Goal: Transaction & Acquisition: Obtain resource

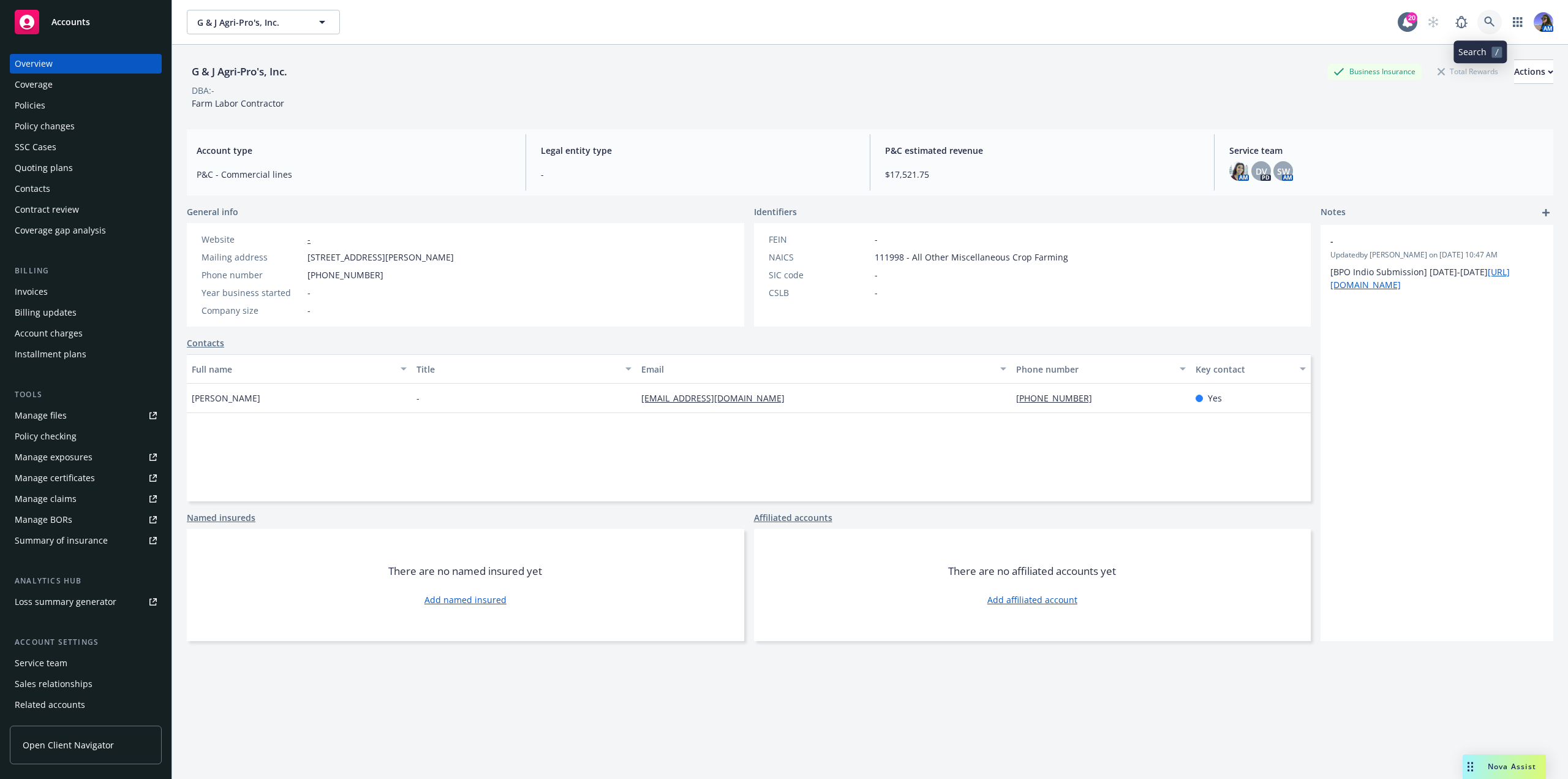
click at [1480, 29] on link at bounding box center [1489, 21] width 24 height 24
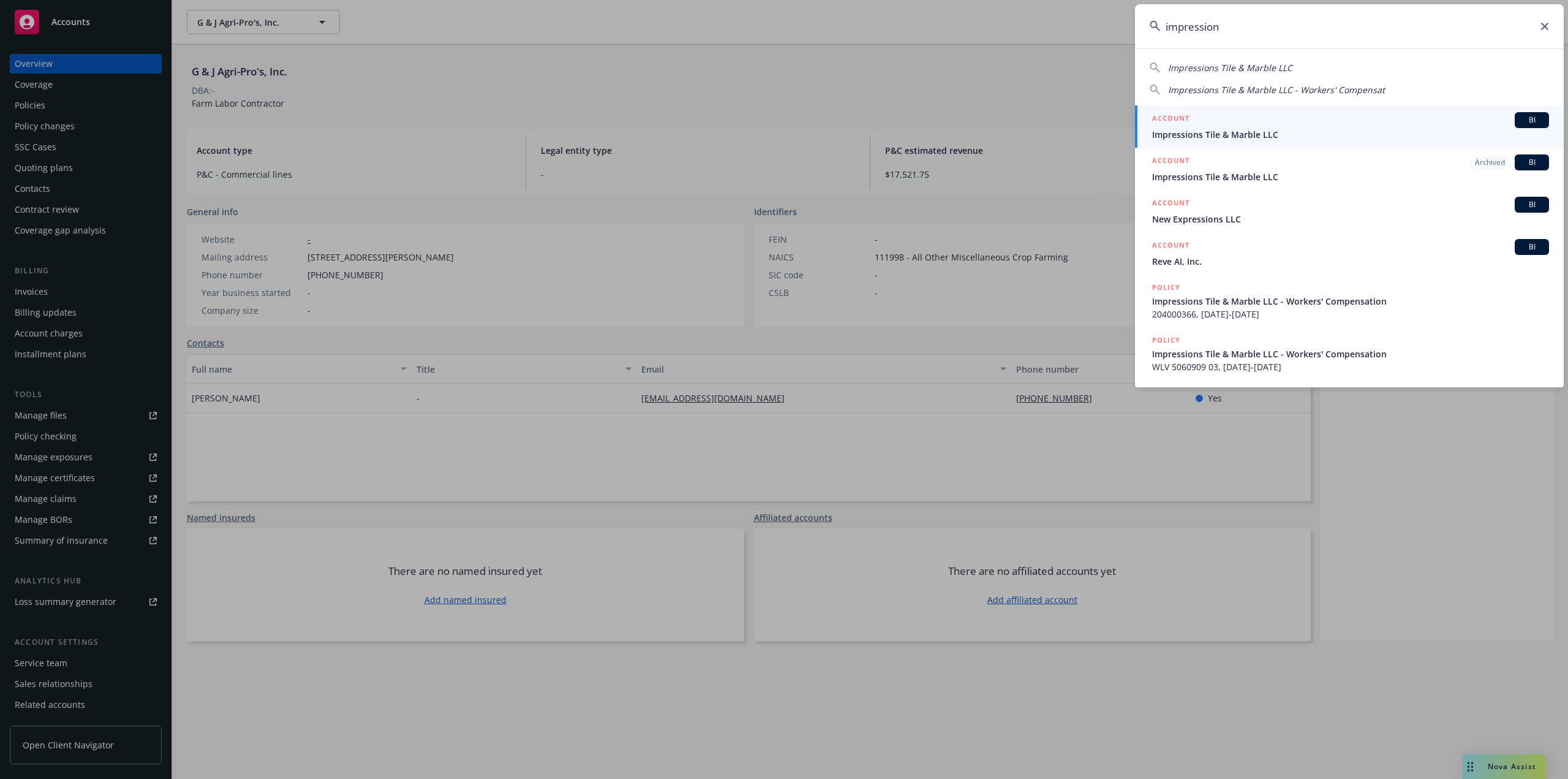
type input "impression"
click at [1366, 114] on div "ACCOUNT BI" at bounding box center [1350, 120] width 396 height 16
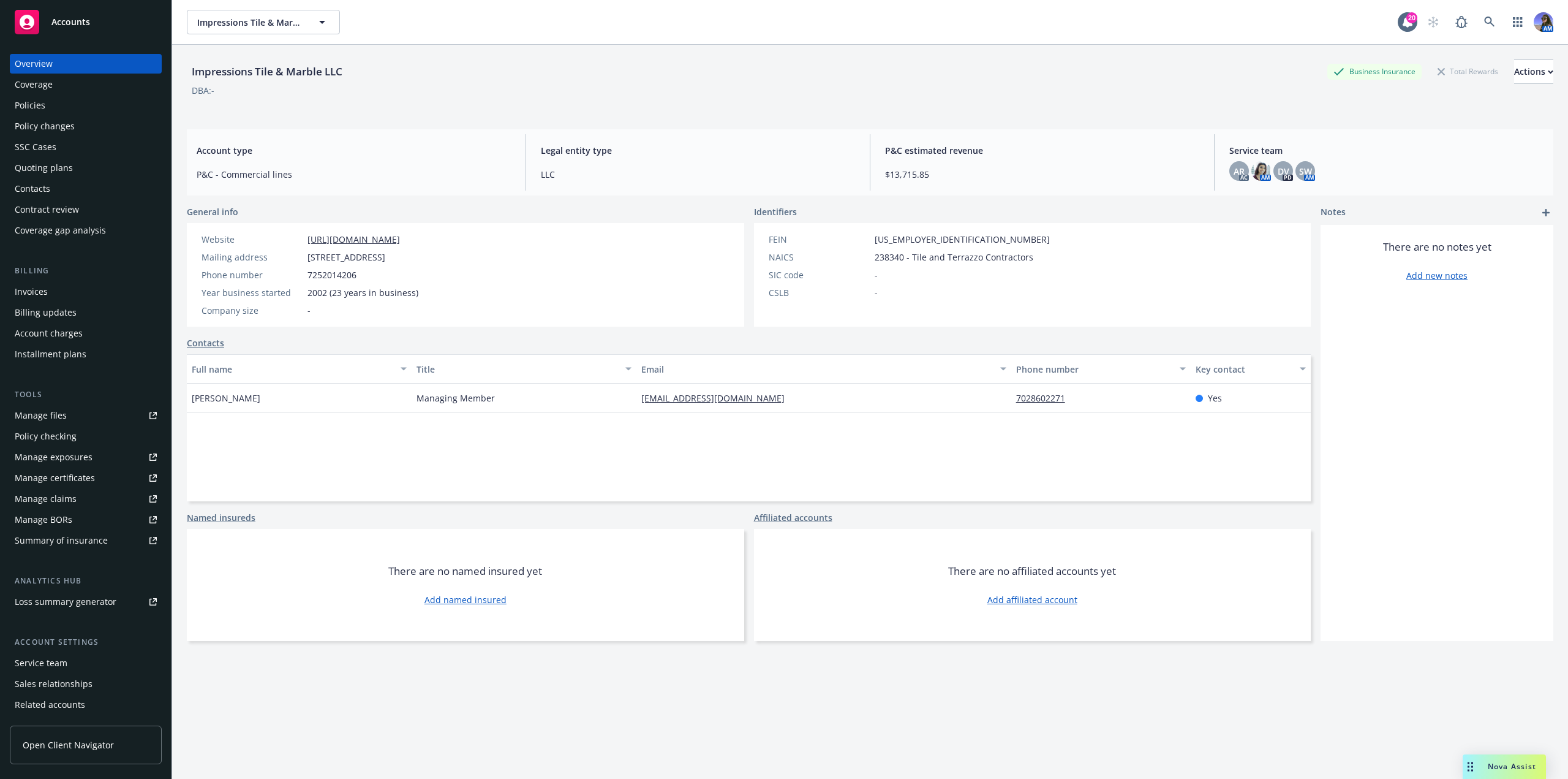
click at [51, 163] on div "Quoting plans" at bounding box center [43, 168] width 58 height 20
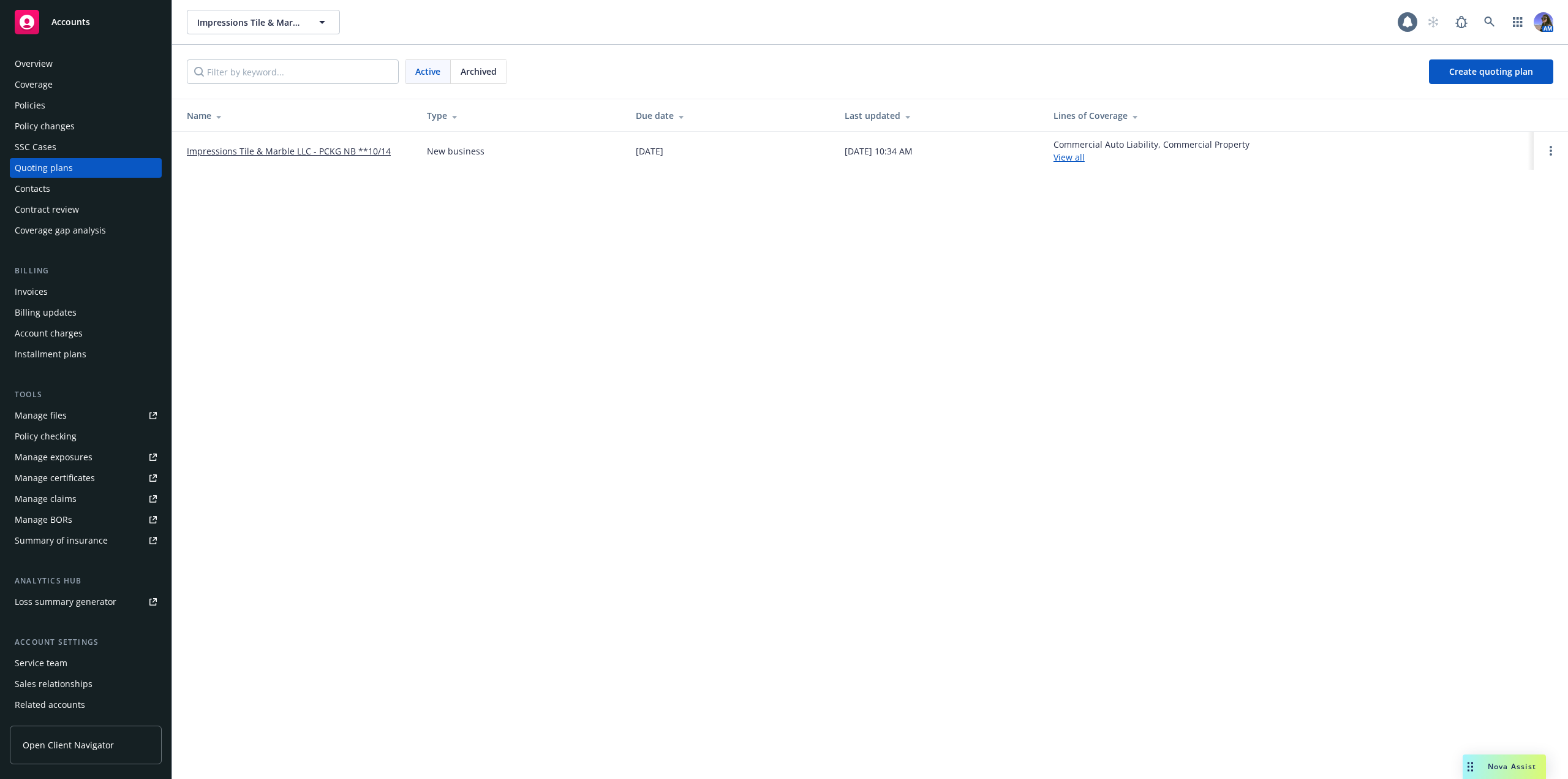
click at [351, 152] on link "Impressions Tile & Marble LLC - PCKG NB **10/14" at bounding box center [289, 151] width 204 height 12
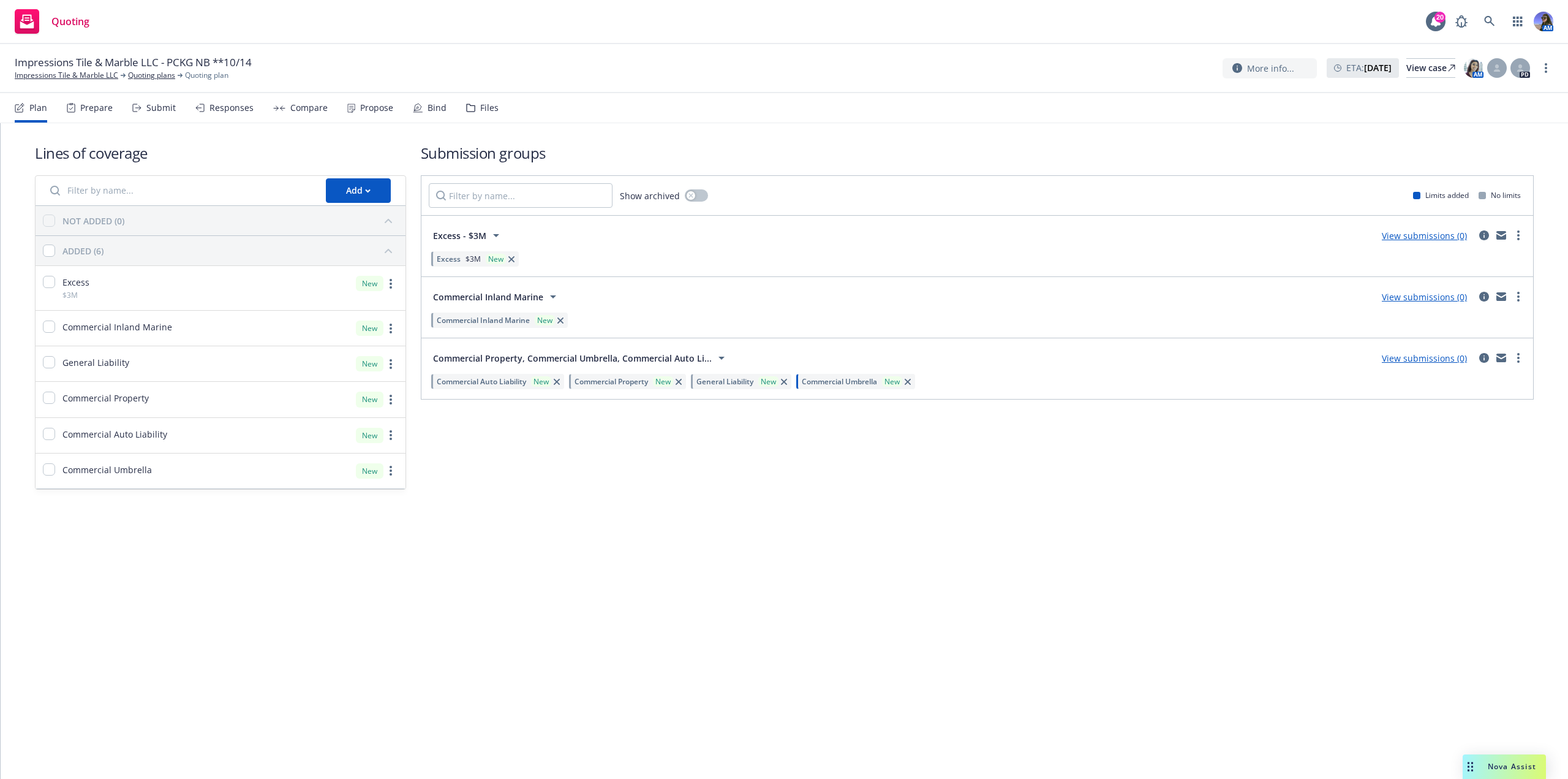
click at [481, 111] on div "Files" at bounding box center [489, 107] width 19 height 10
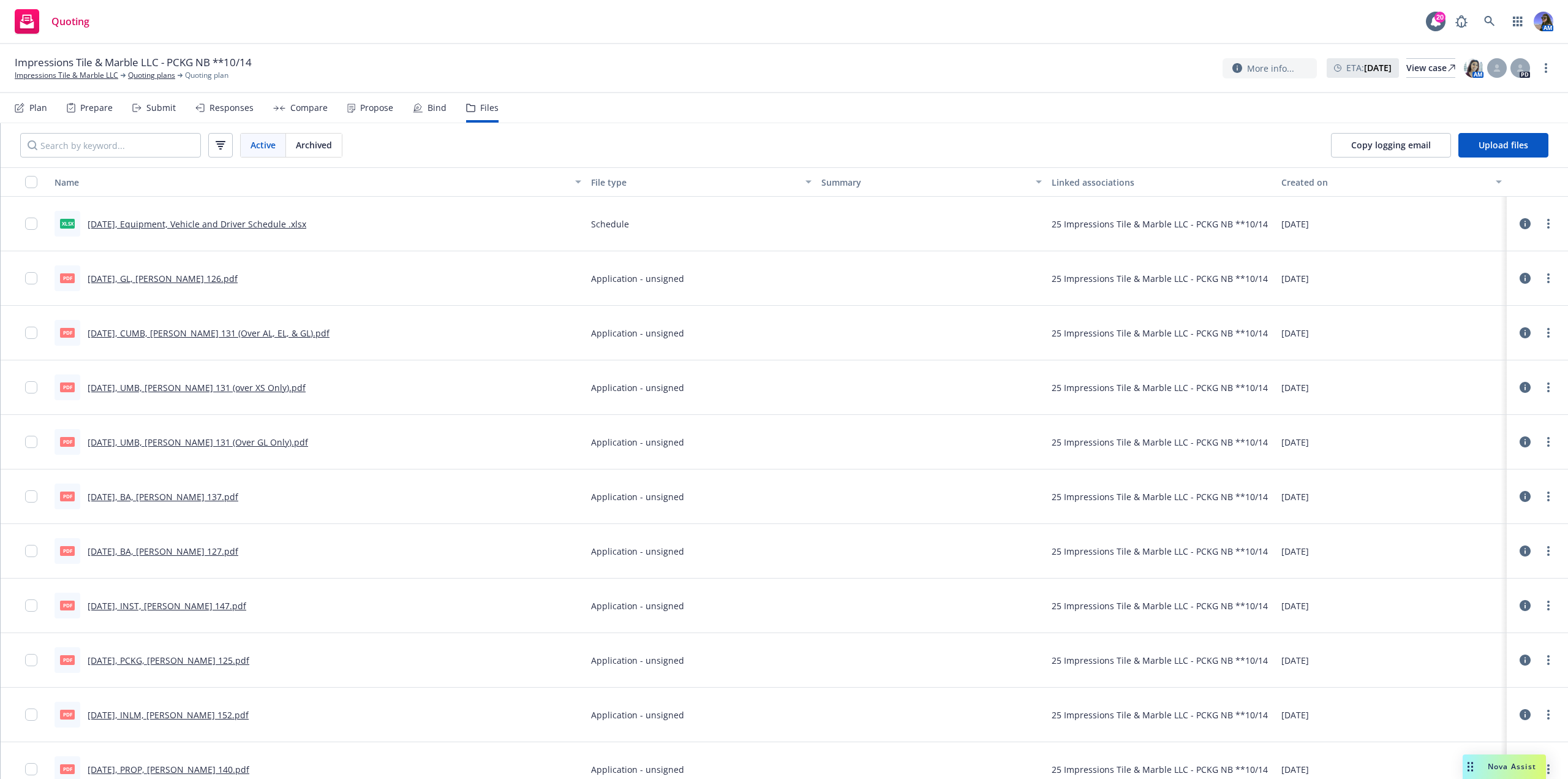
click at [185, 497] on link "[DATE], BA, [PERSON_NAME] 137.pdf" at bounding box center [162, 496] width 151 height 12
click at [127, 545] on link "[DATE], BA, [PERSON_NAME] 127.pdf" at bounding box center [162, 551] width 151 height 12
click at [265, 220] on link "[DATE], Equipment, Vehicle and Driver Schedule .xlsx" at bounding box center [196, 224] width 218 height 12
click at [29, 224] on input "checkbox" at bounding box center [31, 224] width 12 height 12
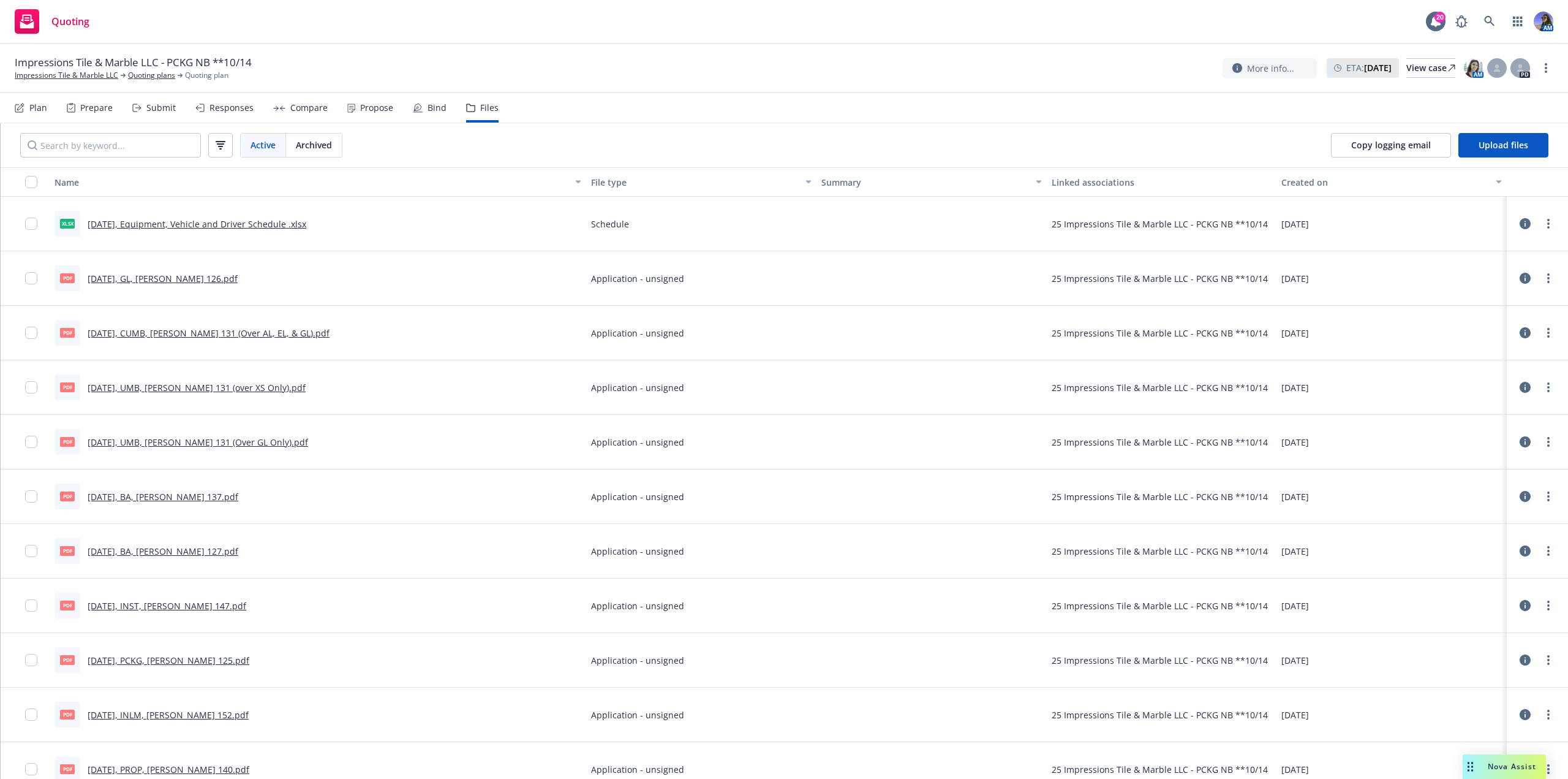
click at [159, 553] on link "[DATE], BA, [PERSON_NAME] 127.pdf" at bounding box center [162, 551] width 151 height 12
click at [134, 279] on link "[DATE], GL, [PERSON_NAME] 126.pdf" at bounding box center [162, 278] width 150 height 12
click at [120, 661] on link "[DATE], PCKG, [PERSON_NAME] 125.pdf" at bounding box center [167, 660] width 161 height 12
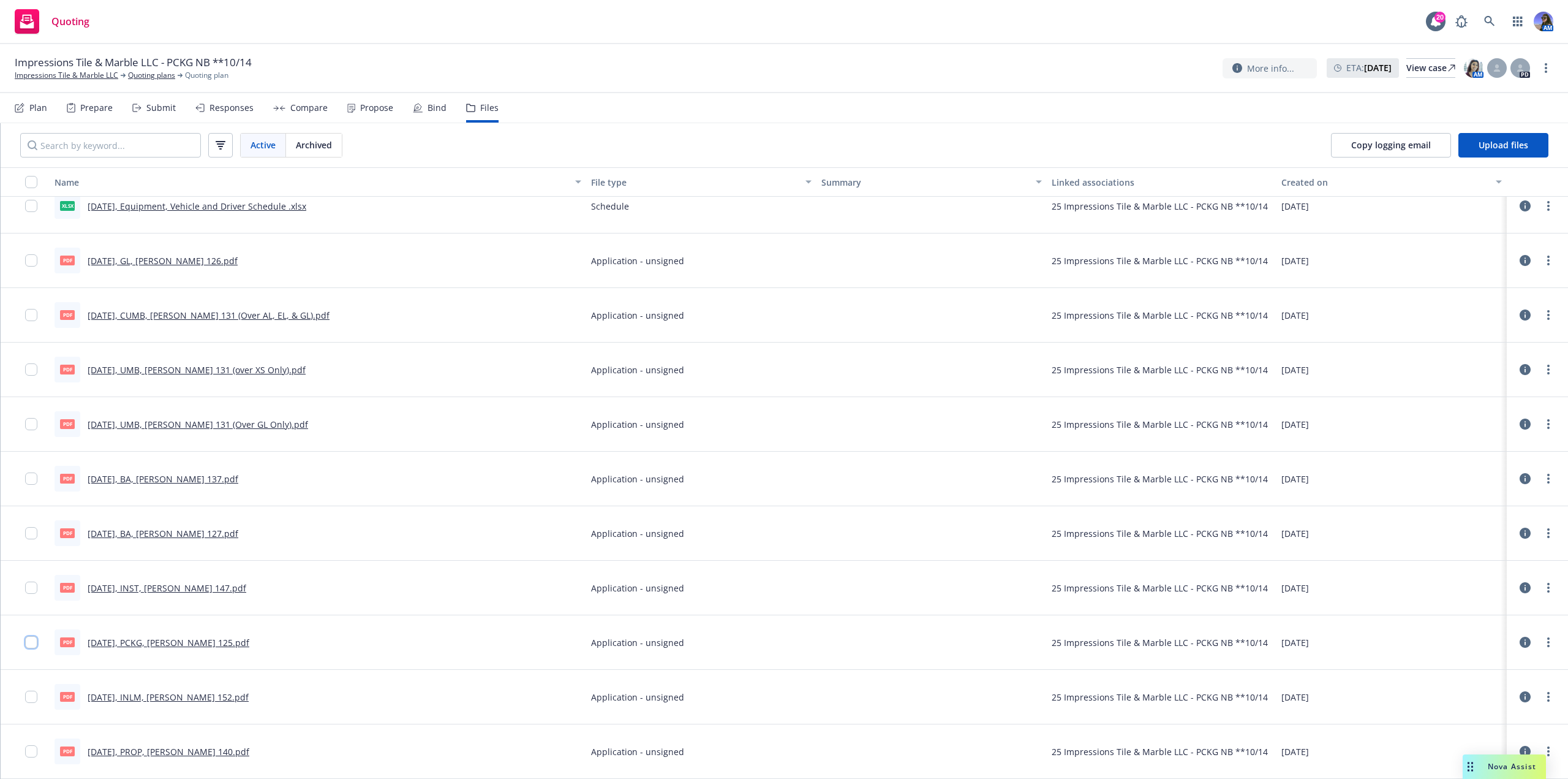
click at [29, 645] on input "checkbox" at bounding box center [31, 642] width 12 height 12
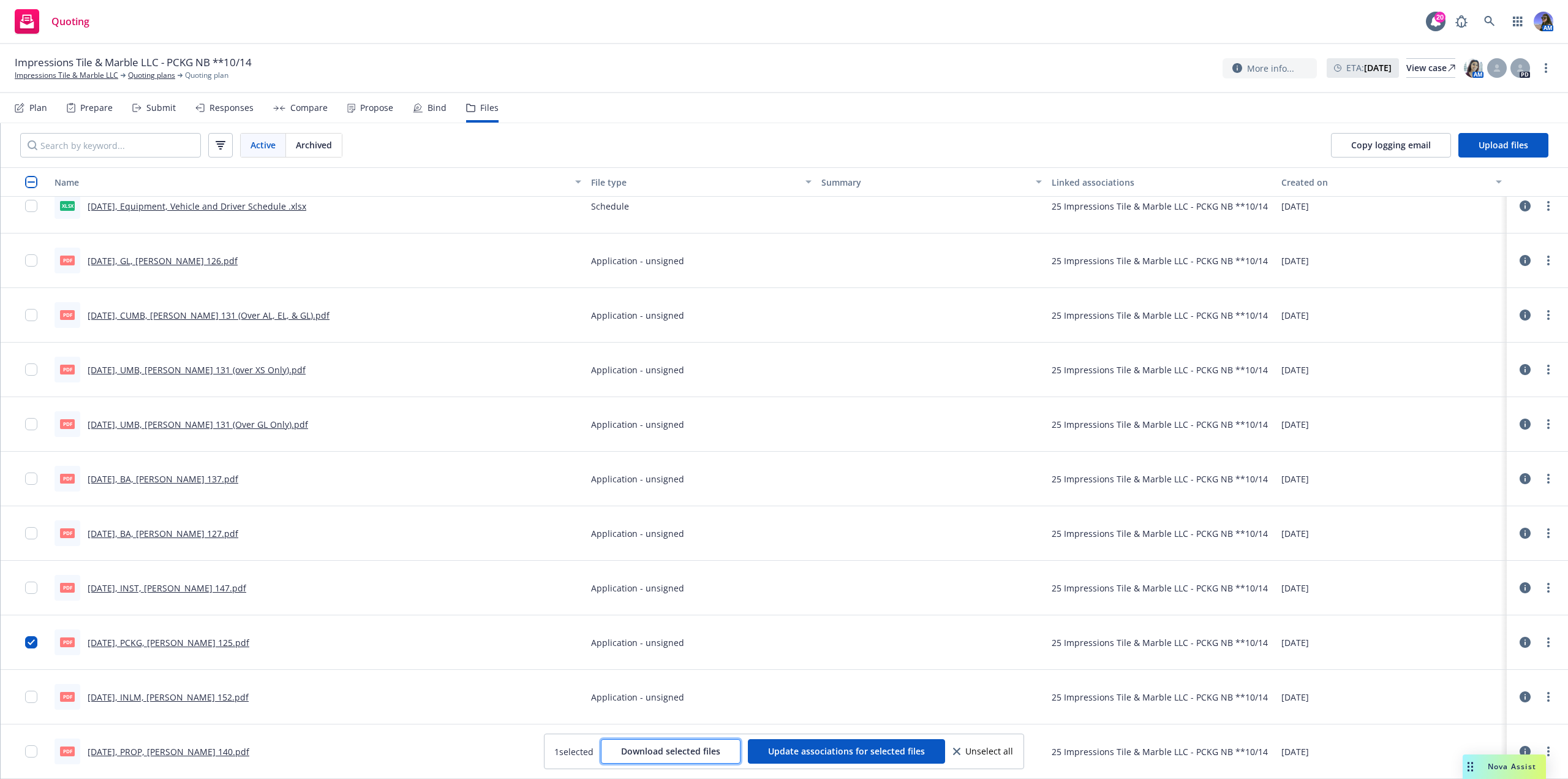
click at [633, 751] on span "Download selected files" at bounding box center [670, 750] width 99 height 12
click at [24, 641] on div at bounding box center [25, 642] width 49 height 54
click at [32, 642] on input "checkbox" at bounding box center [31, 642] width 12 height 12
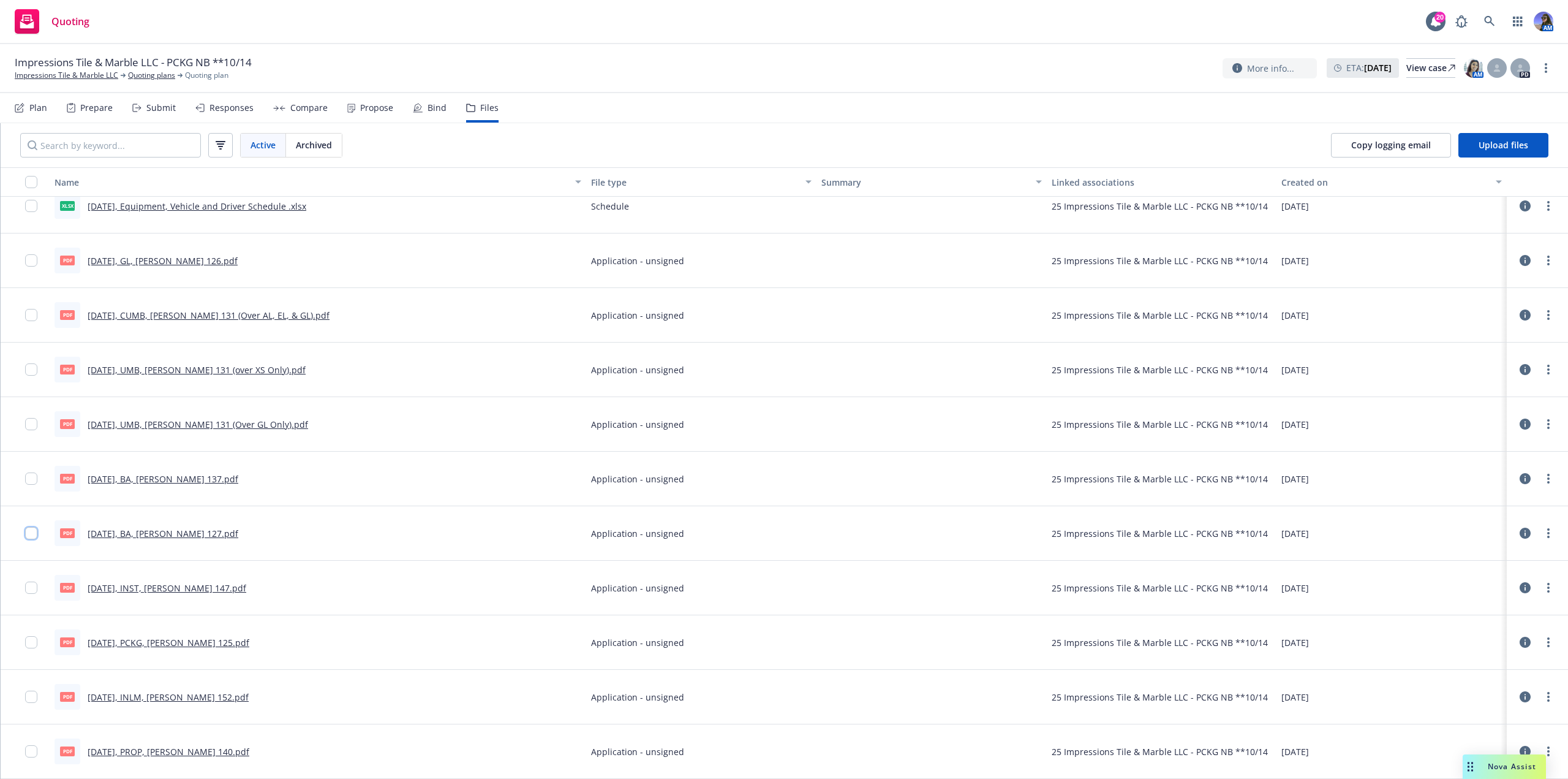
click at [30, 530] on input "checkbox" at bounding box center [31, 533] width 12 height 12
click at [30, 426] on input "checkbox" at bounding box center [31, 424] width 12 height 12
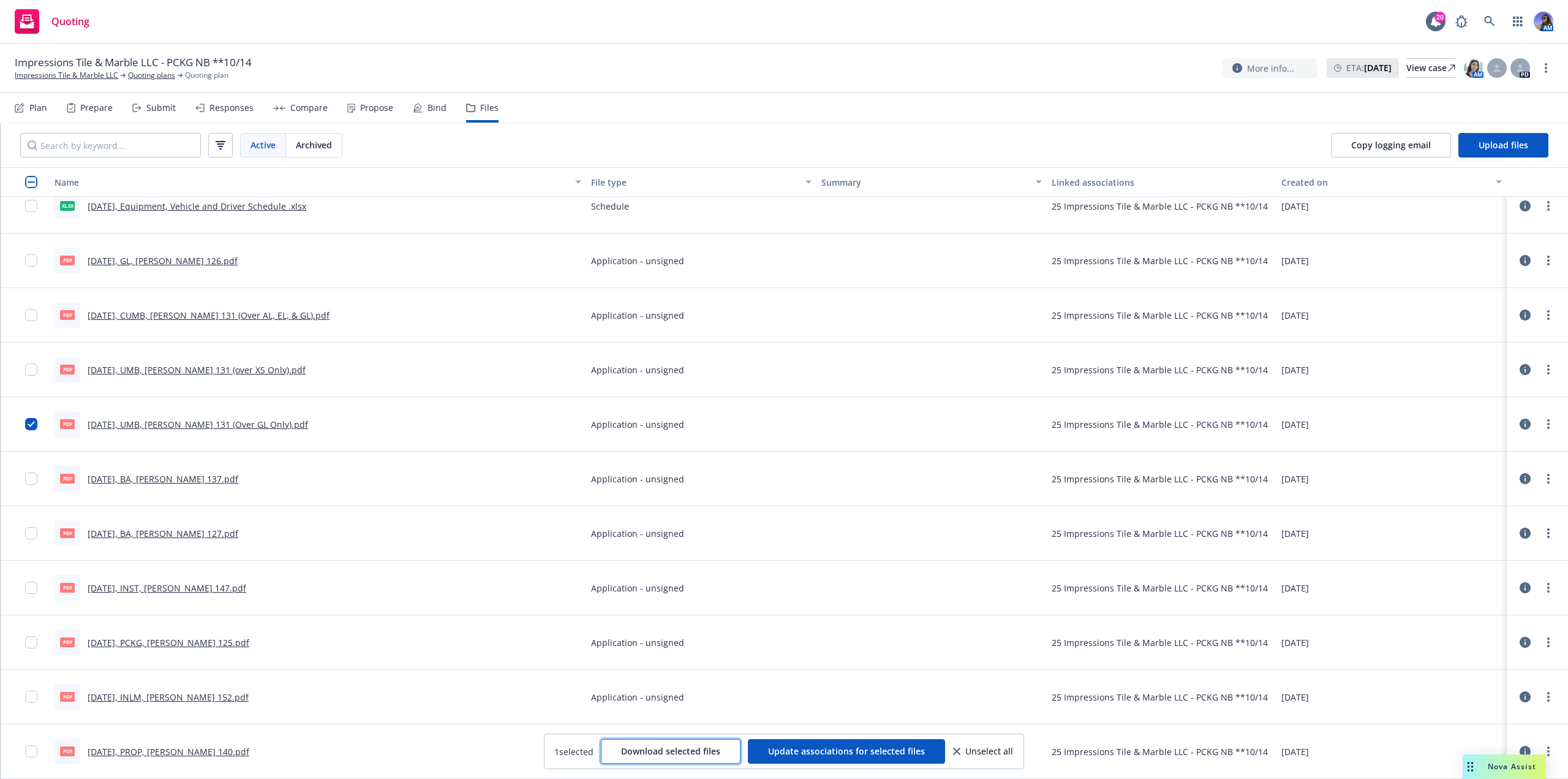
click at [720, 747] on span "Download selected files" at bounding box center [670, 750] width 99 height 12
click at [29, 428] on input "checkbox" at bounding box center [31, 424] width 12 height 12
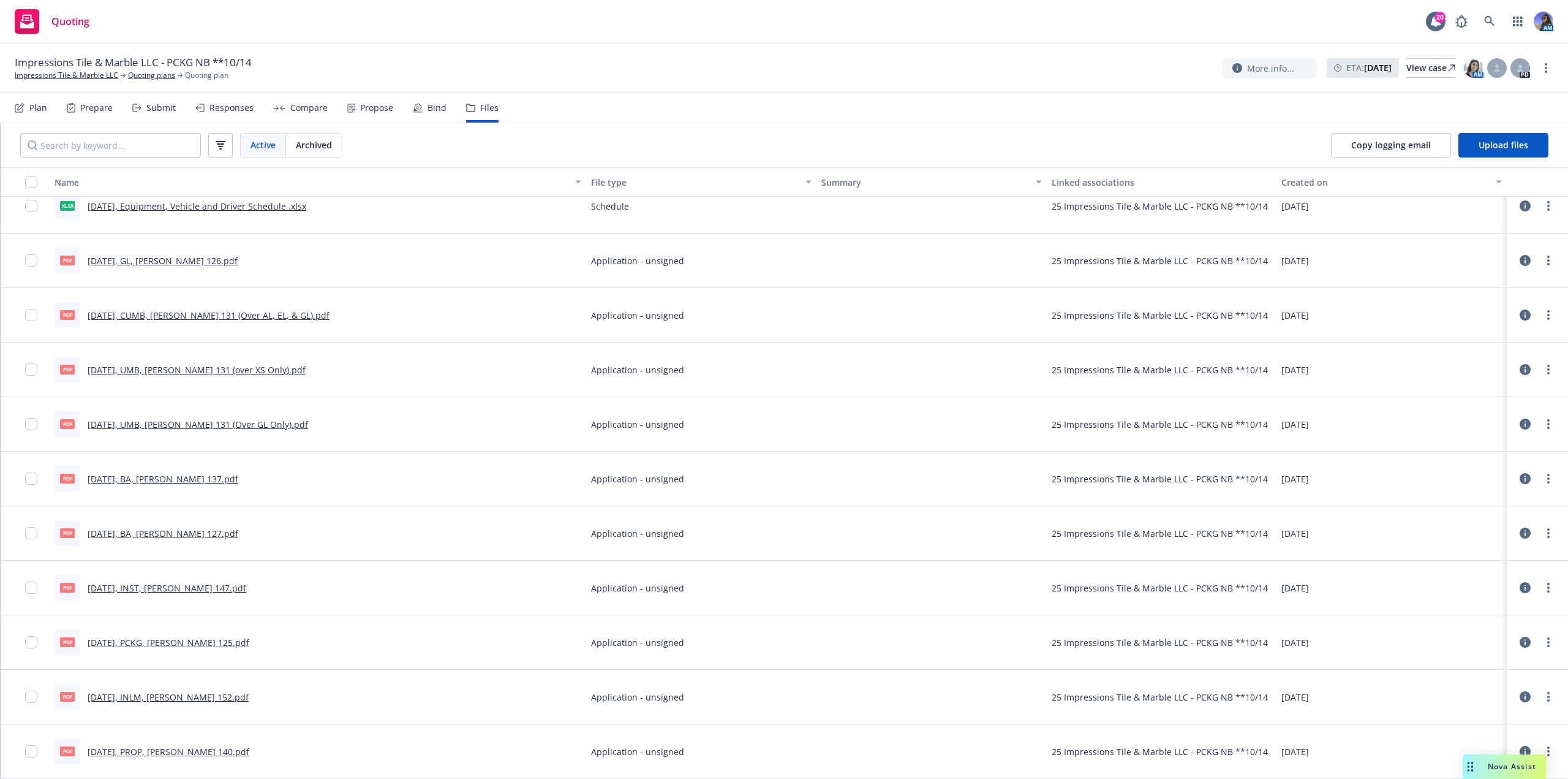
click at [102, 698] on link "[DATE], INLM, [PERSON_NAME] 152.pdf" at bounding box center [167, 696] width 161 height 12
click at [30, 701] on input "checkbox" at bounding box center [31, 697] width 12 height 12
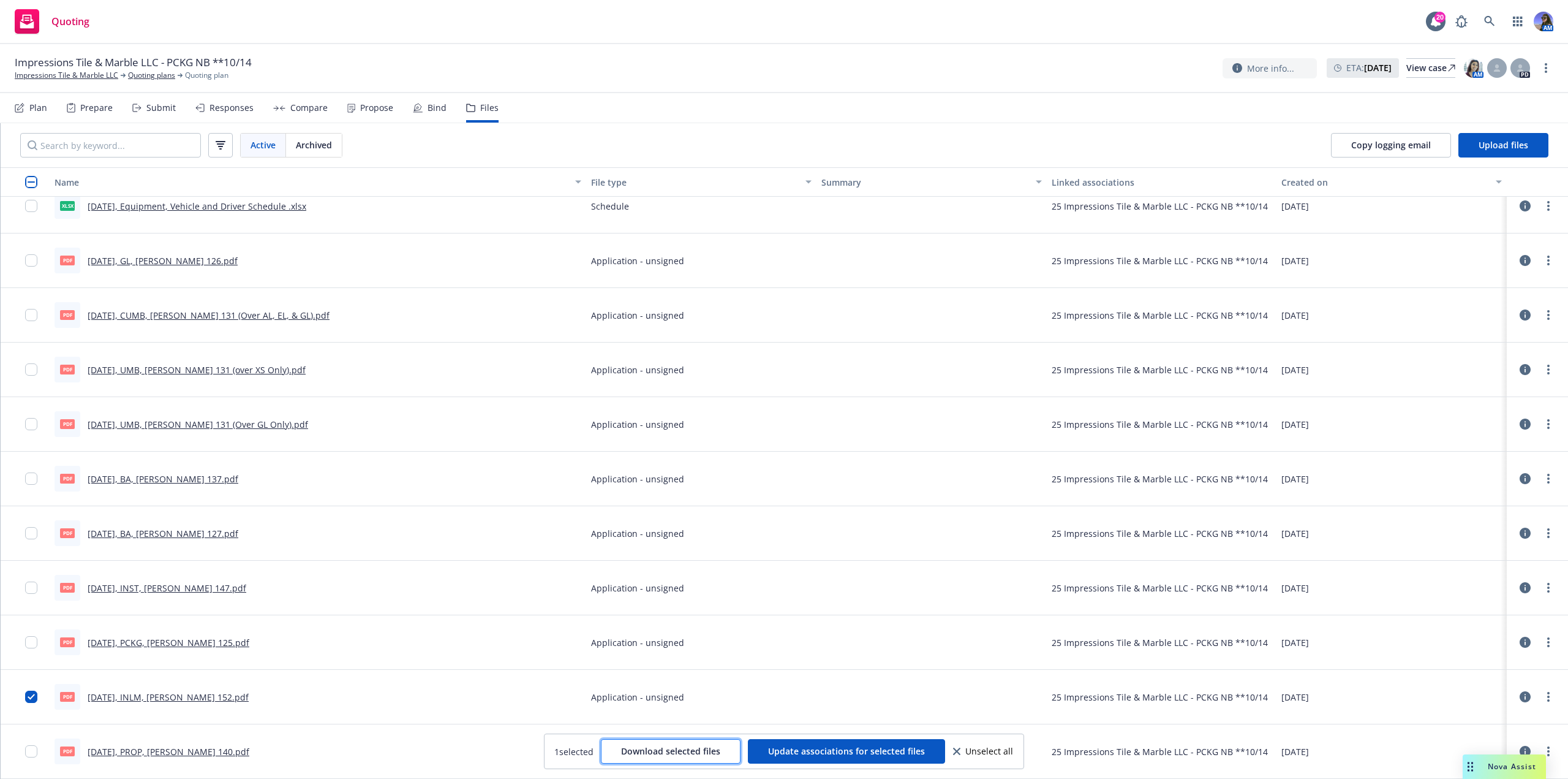
click at [665, 750] on span "Download selected files" at bounding box center [670, 750] width 99 height 12
click at [29, 699] on input "checkbox" at bounding box center [31, 697] width 12 height 12
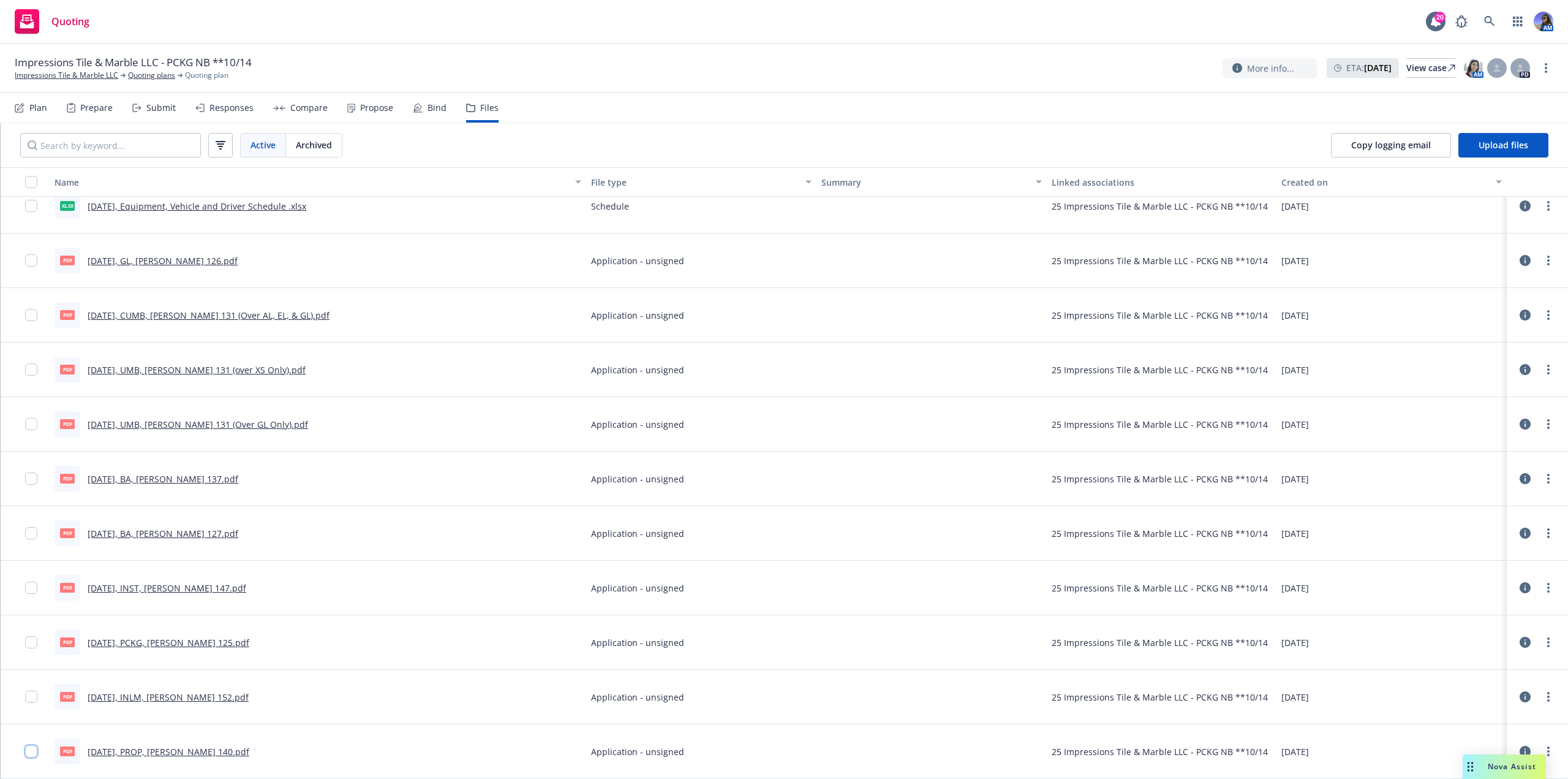
click at [29, 751] on input "checkbox" at bounding box center [31, 751] width 12 height 12
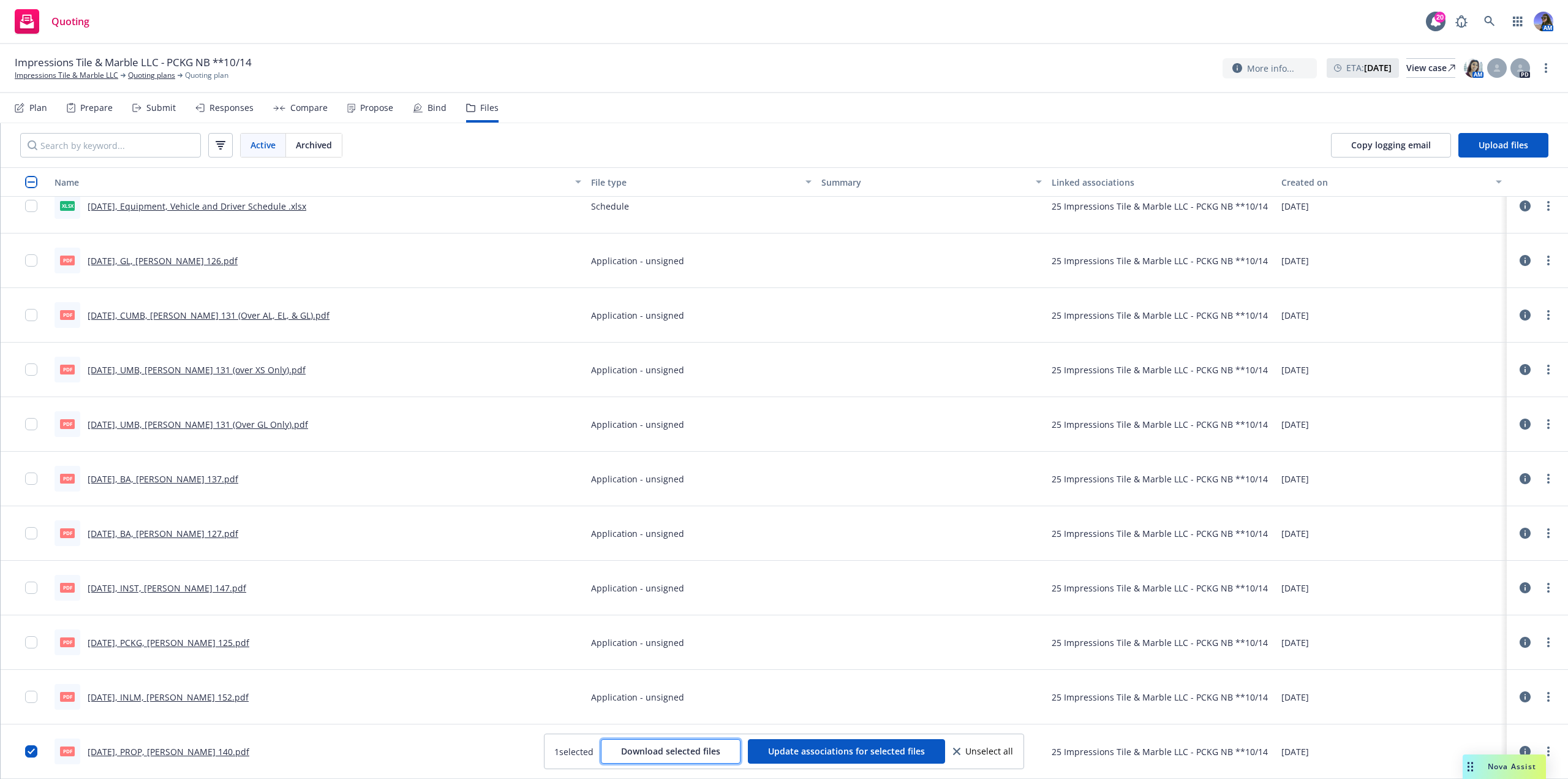
click at [702, 762] on button "Download selected files" at bounding box center [670, 750] width 140 height 24
click at [169, 106] on div "Submit" at bounding box center [160, 107] width 29 height 10
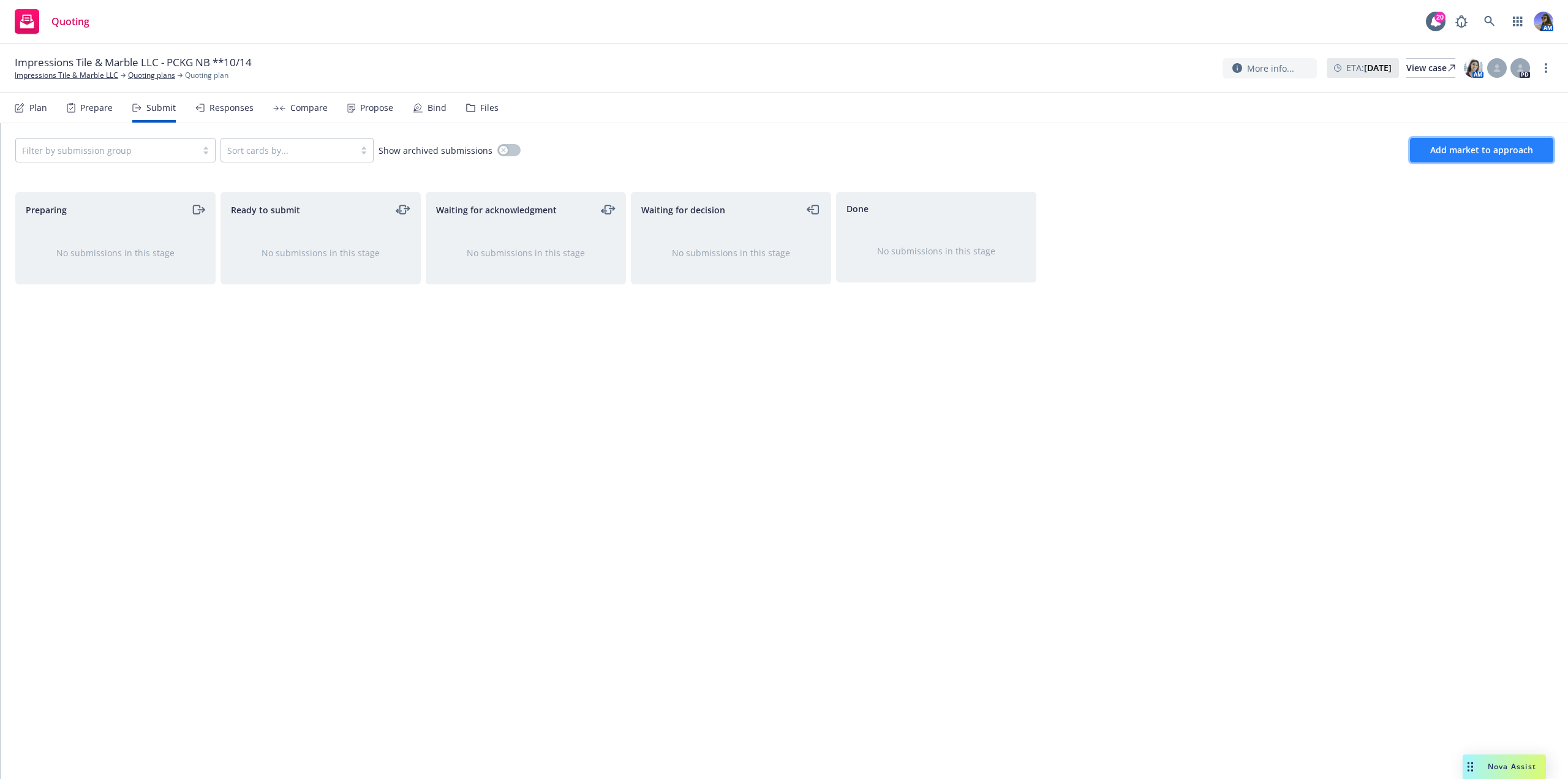
click at [1439, 151] on span "Add market to approach" at bounding box center [1481, 150] width 102 height 12
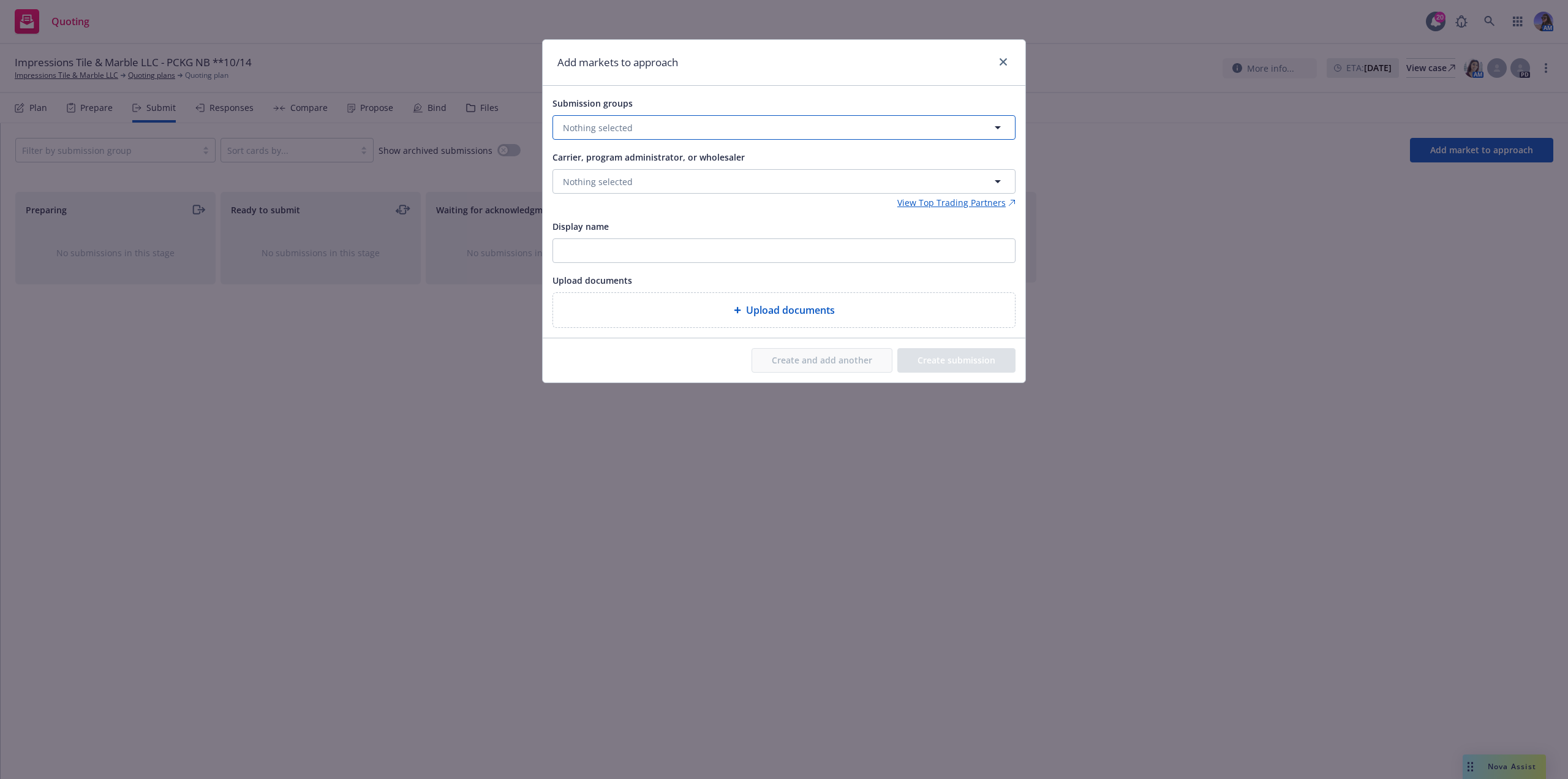
click at [613, 122] on span "Nothing selected" at bounding box center [598, 127] width 69 height 12
click at [571, 236] on input "checkbox" at bounding box center [572, 235] width 12 height 12
checkbox input "true"
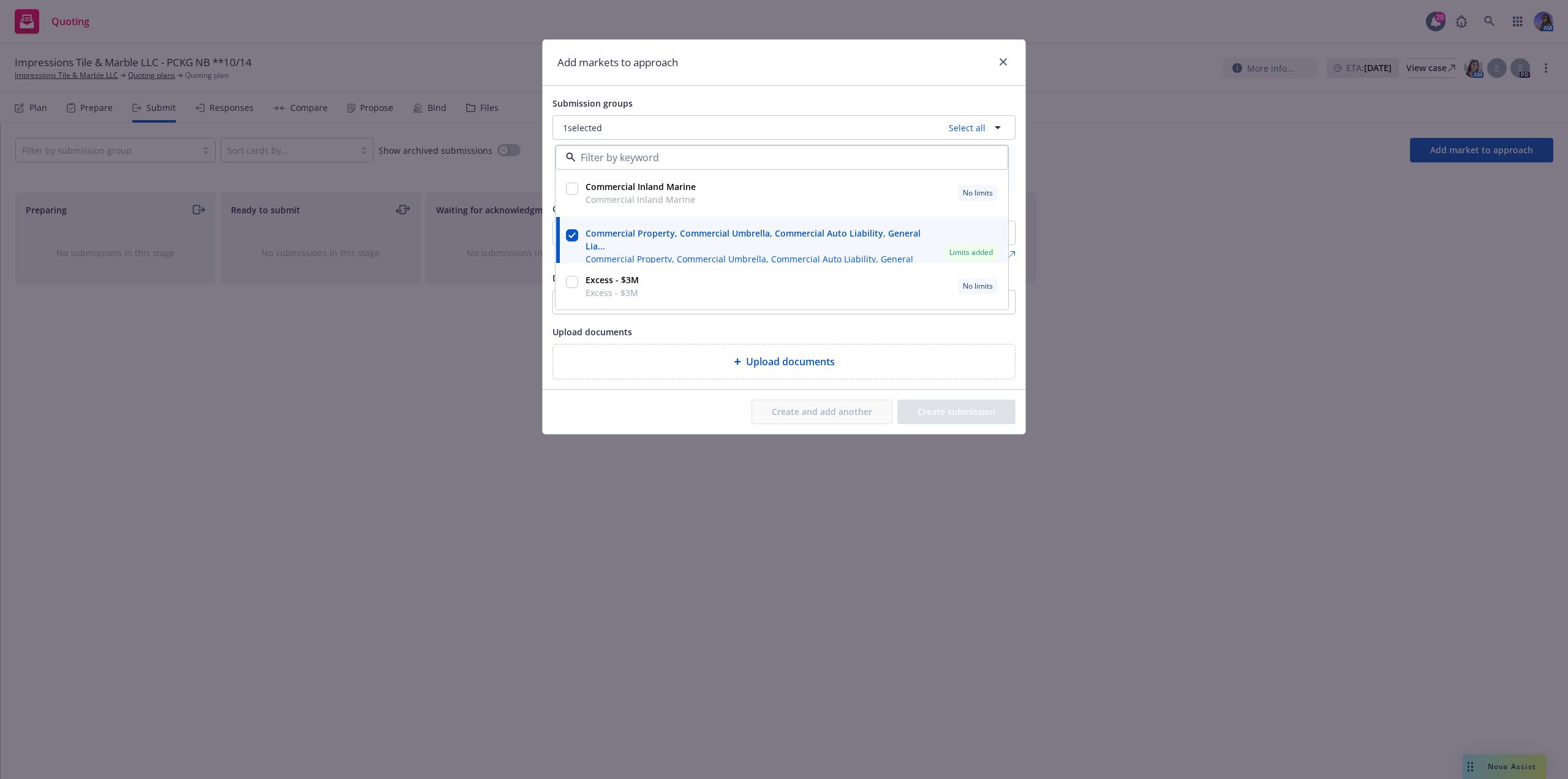
click at [573, 185] on input "checkbox" at bounding box center [572, 189] width 12 height 12
checkbox input "true"
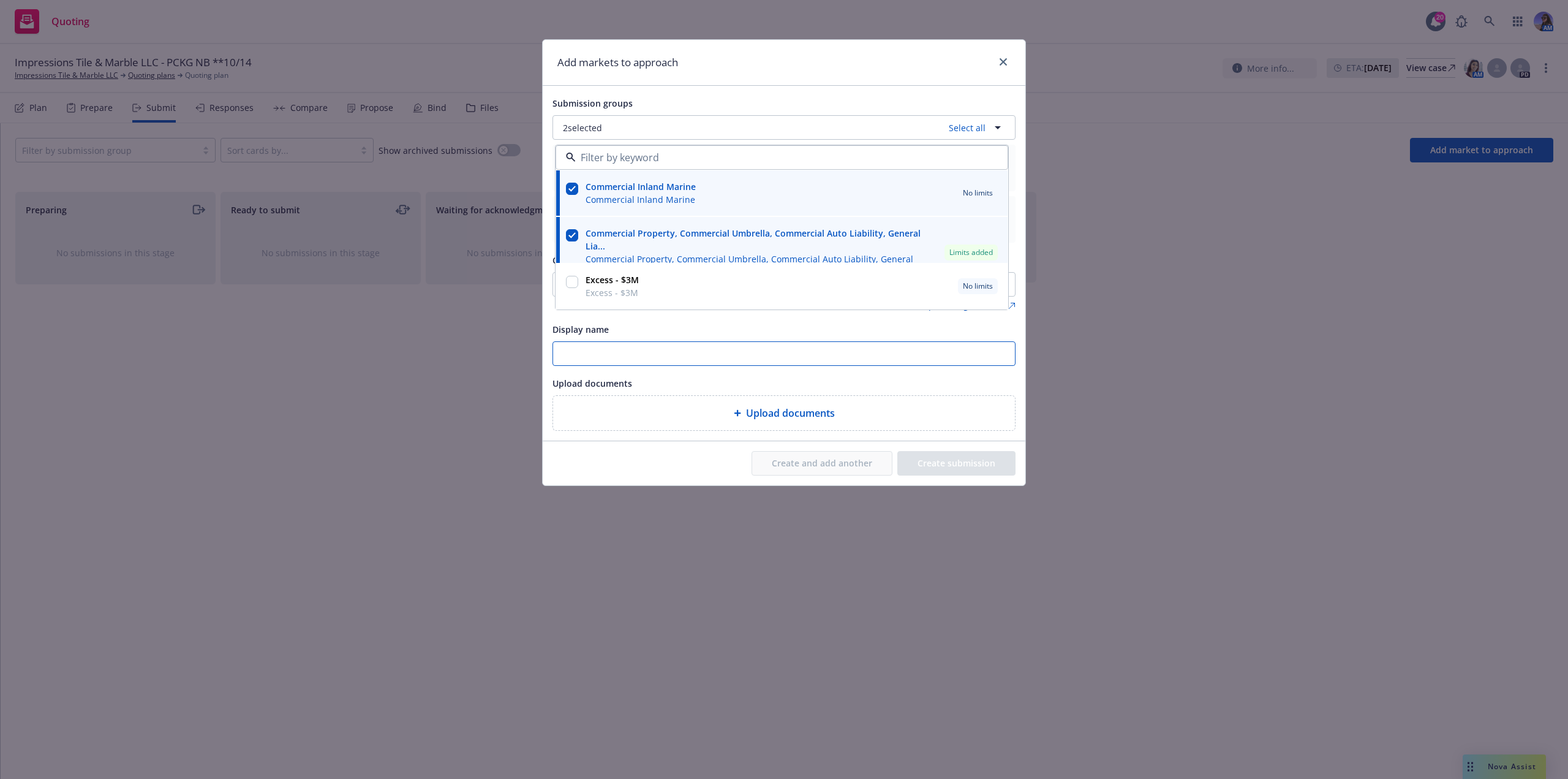
click at [800, 347] on input "Display name" at bounding box center [784, 354] width 461 height 23
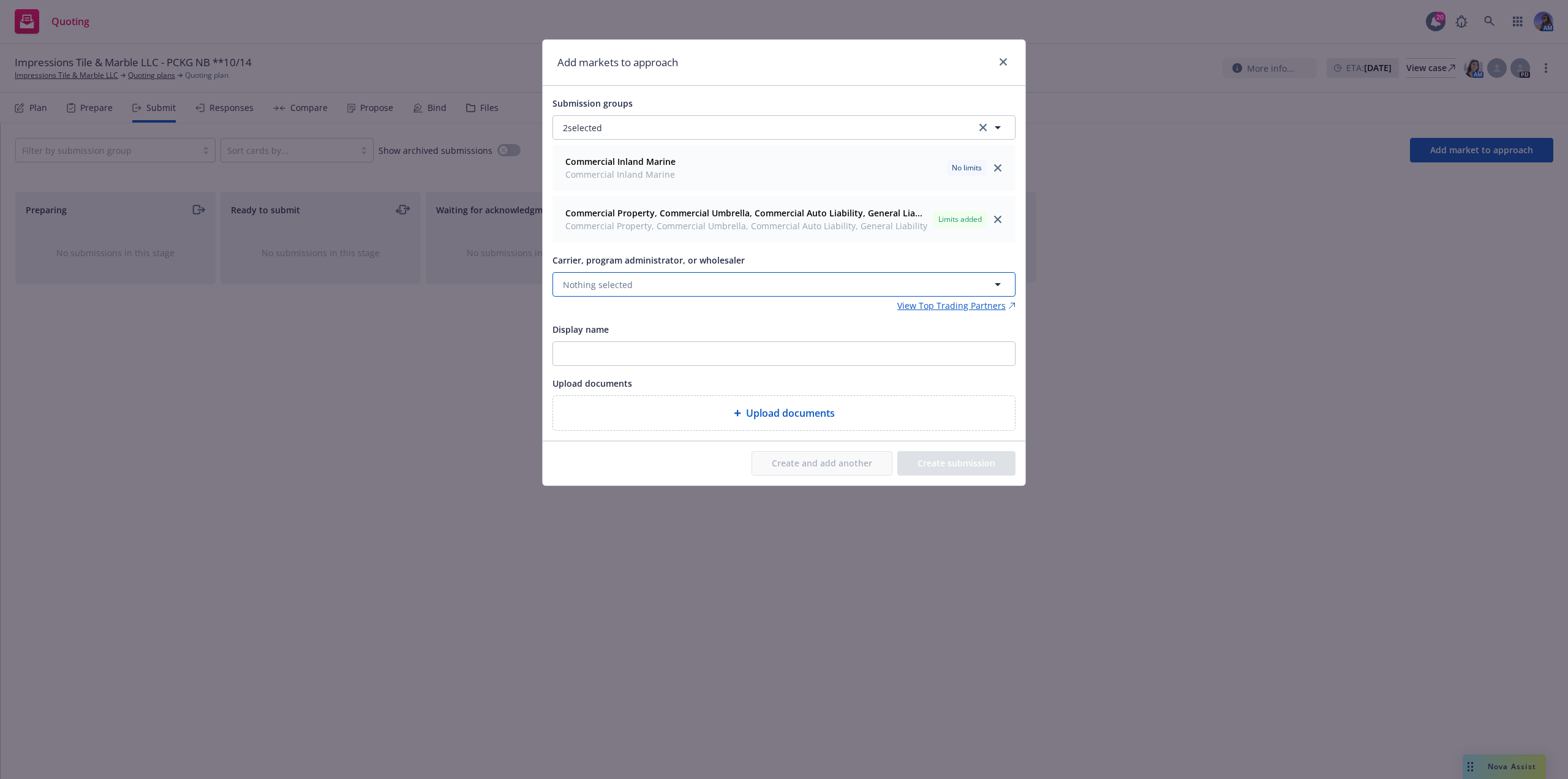
click at [669, 279] on button "Nothing selected" at bounding box center [784, 283] width 463 height 24
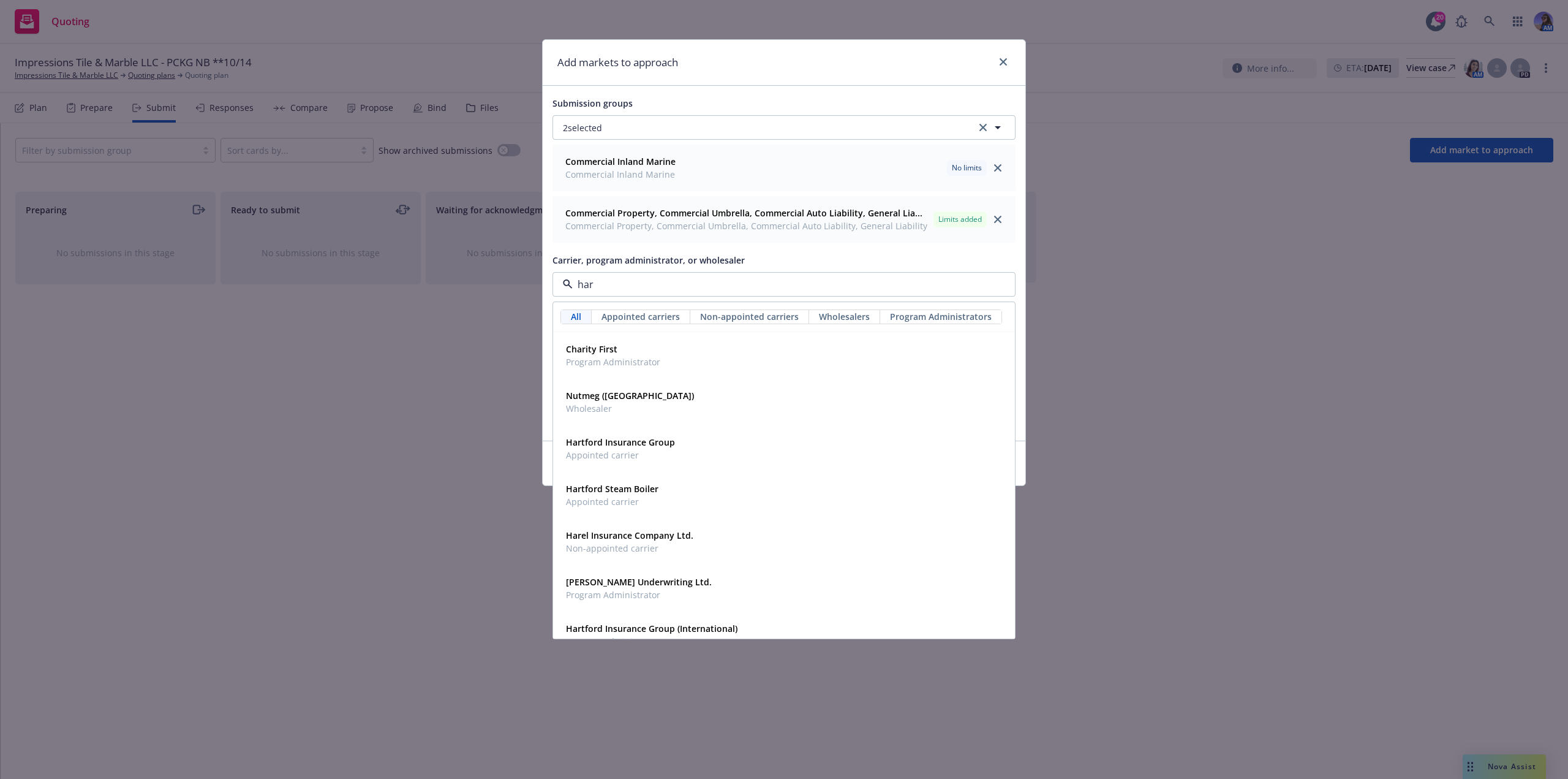
type input "[PERSON_NAME]"
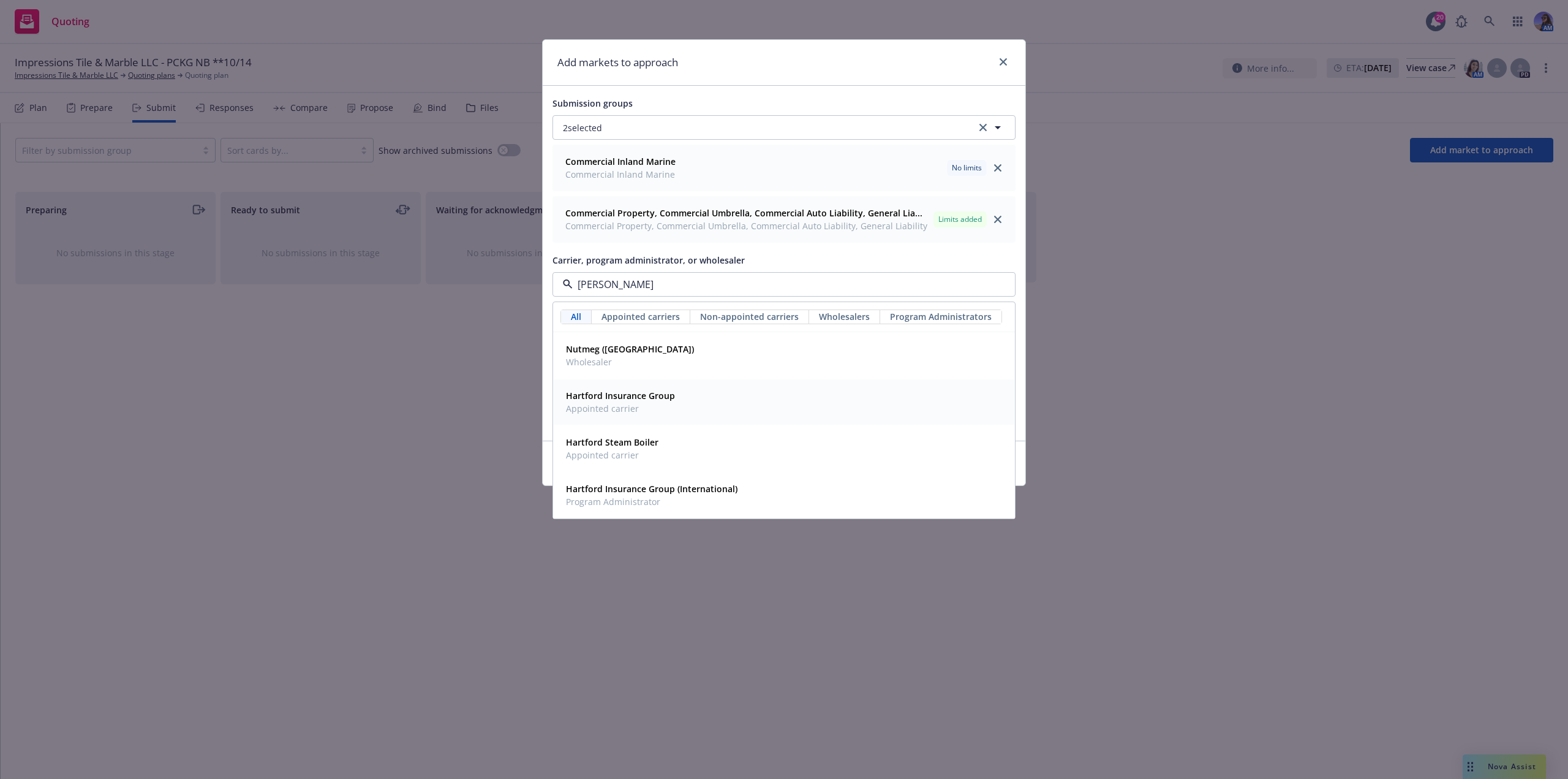
click at [631, 415] on div "Hartford Insurance Group Appointed carrier" at bounding box center [619, 402] width 117 height 30
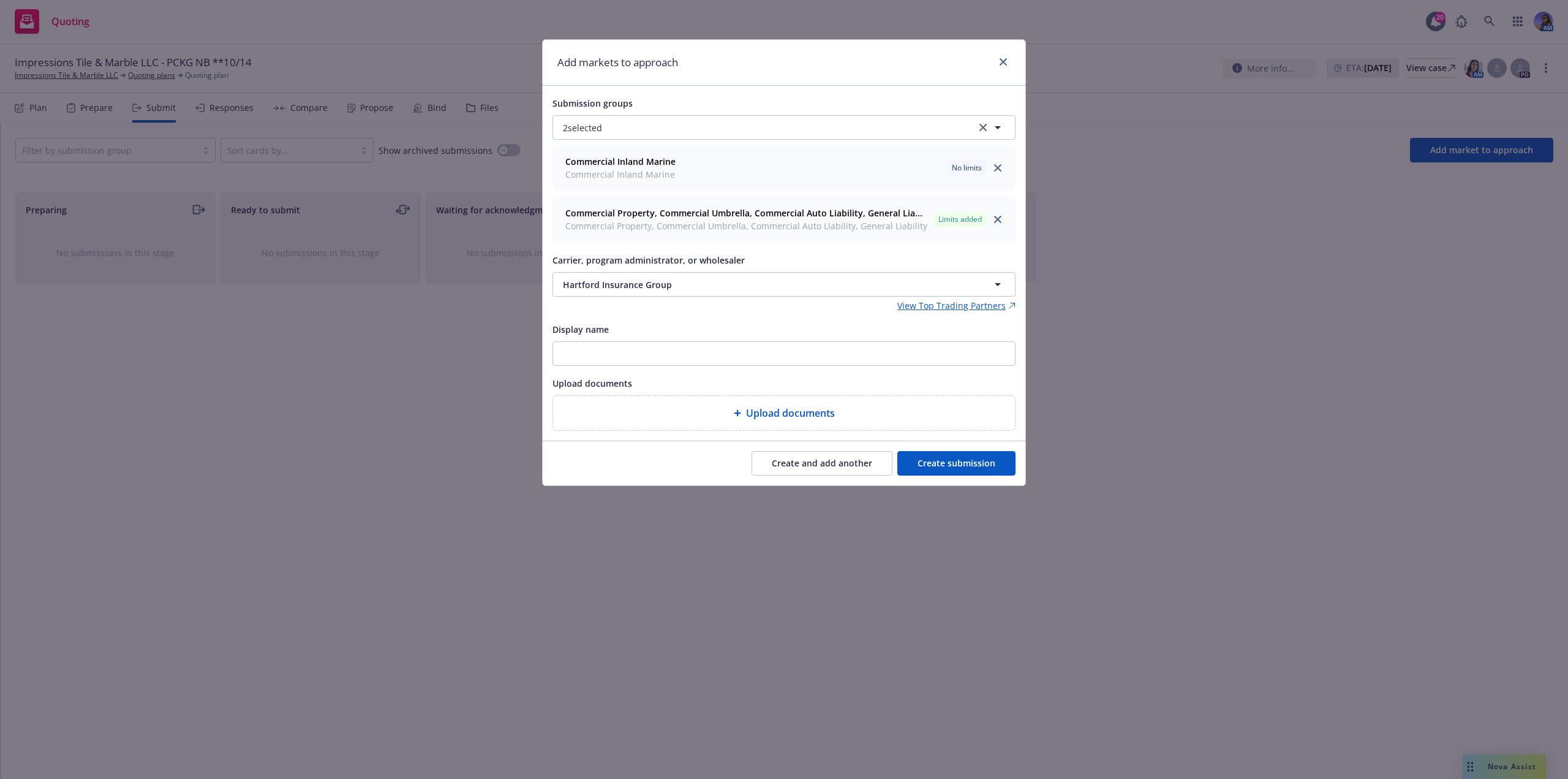
click at [955, 470] on button "Create submission" at bounding box center [956, 463] width 118 height 24
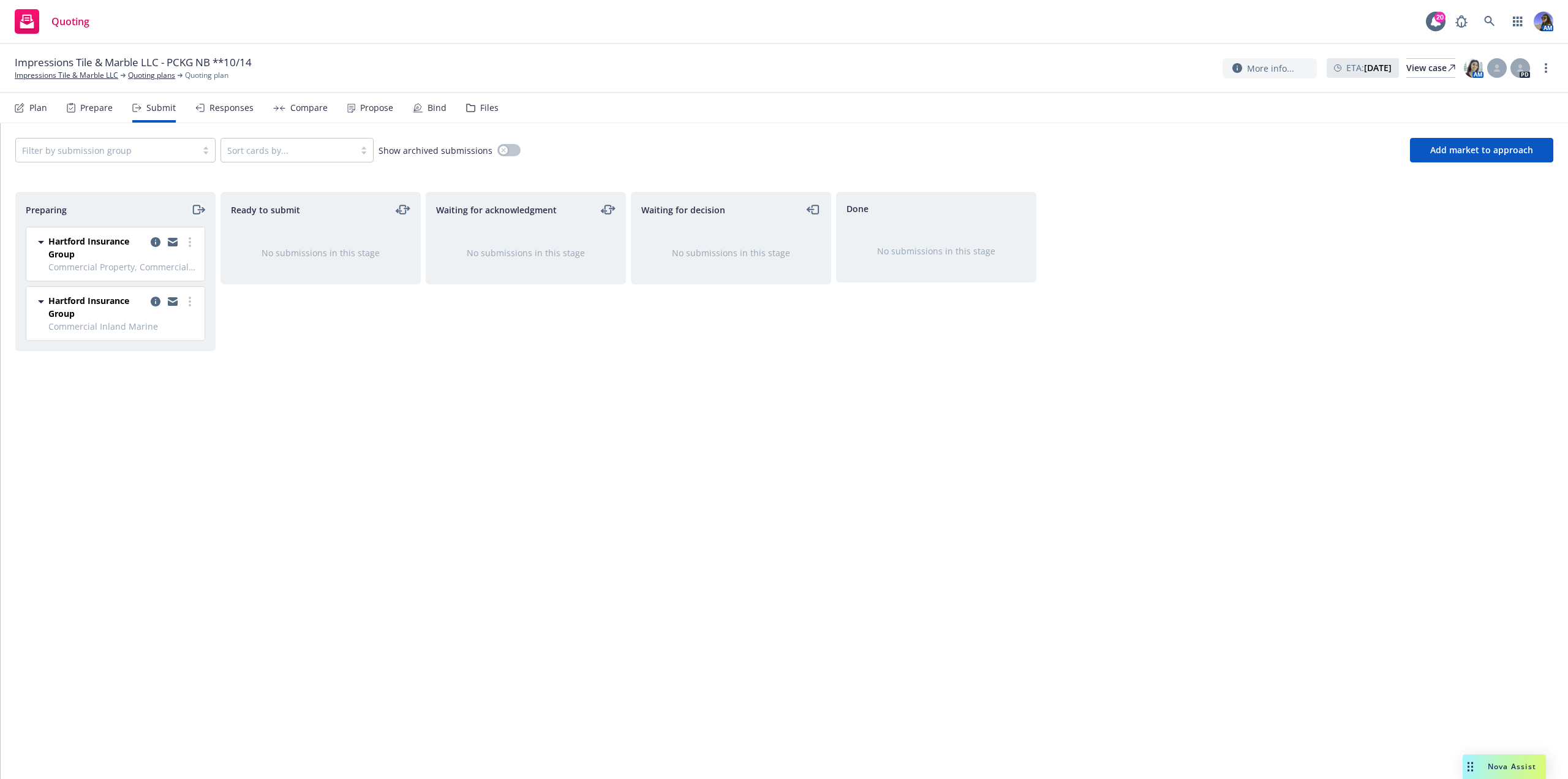
click at [201, 209] on icon "moveRight" at bounding box center [198, 209] width 14 height 14
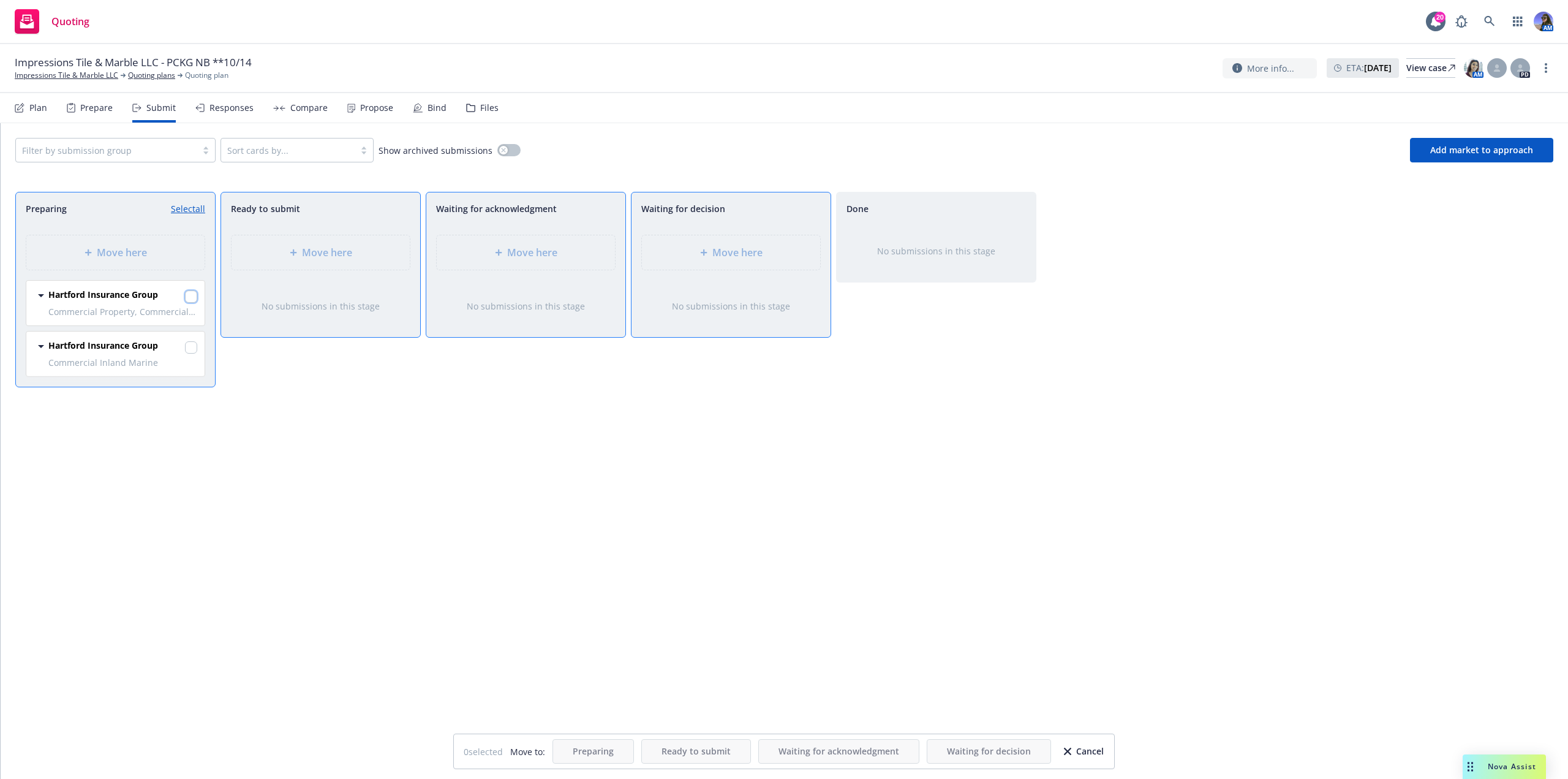
click at [196, 299] on input "checkbox" at bounding box center [192, 297] width 12 height 12
checkbox input "true"
click at [192, 352] on input "checkbox" at bounding box center [192, 348] width 12 height 12
checkbox input "true"
click at [563, 264] on div "Move here" at bounding box center [526, 252] width 178 height 34
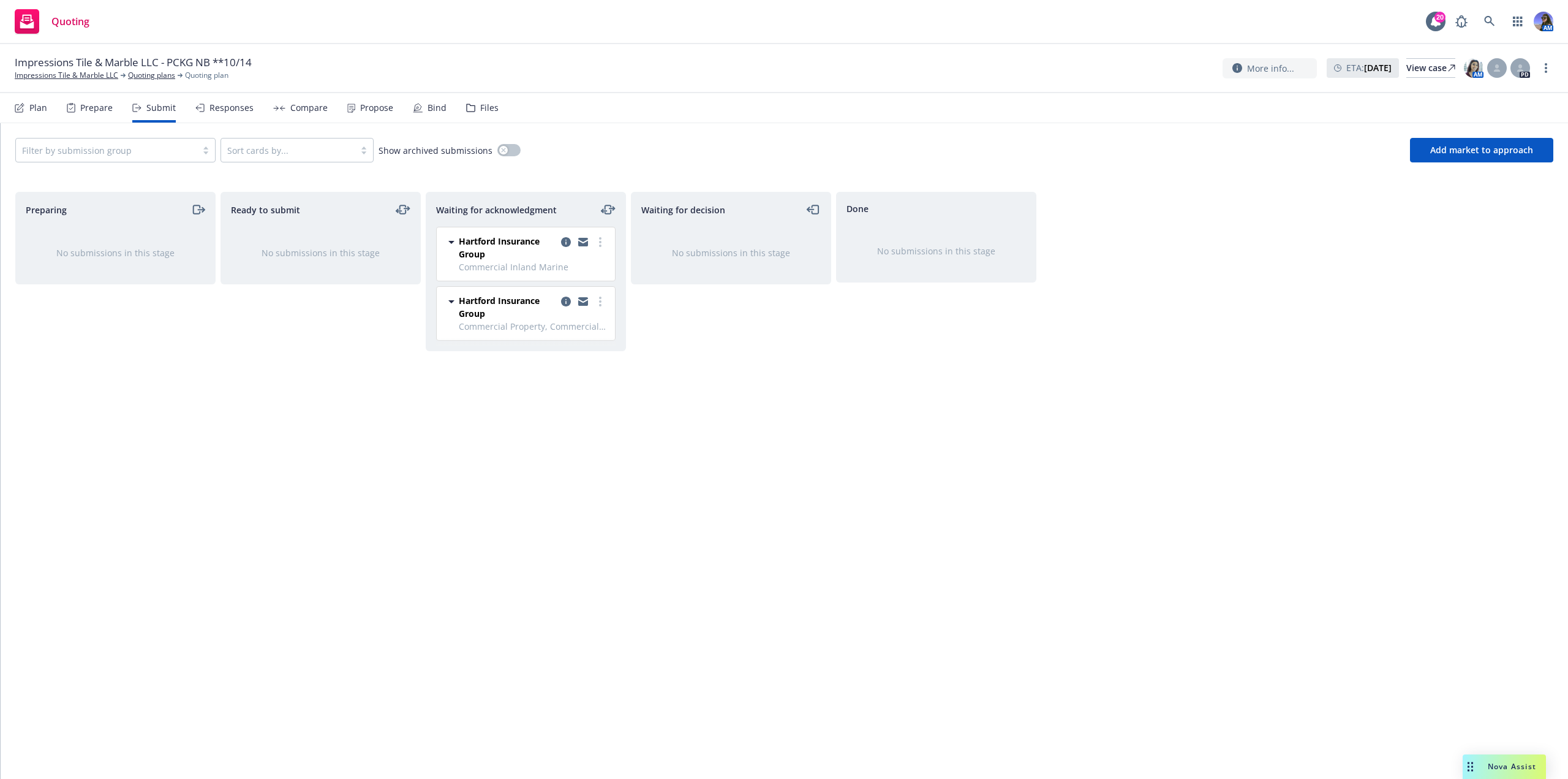
click at [478, 97] on div "Files" at bounding box center [482, 107] width 32 height 29
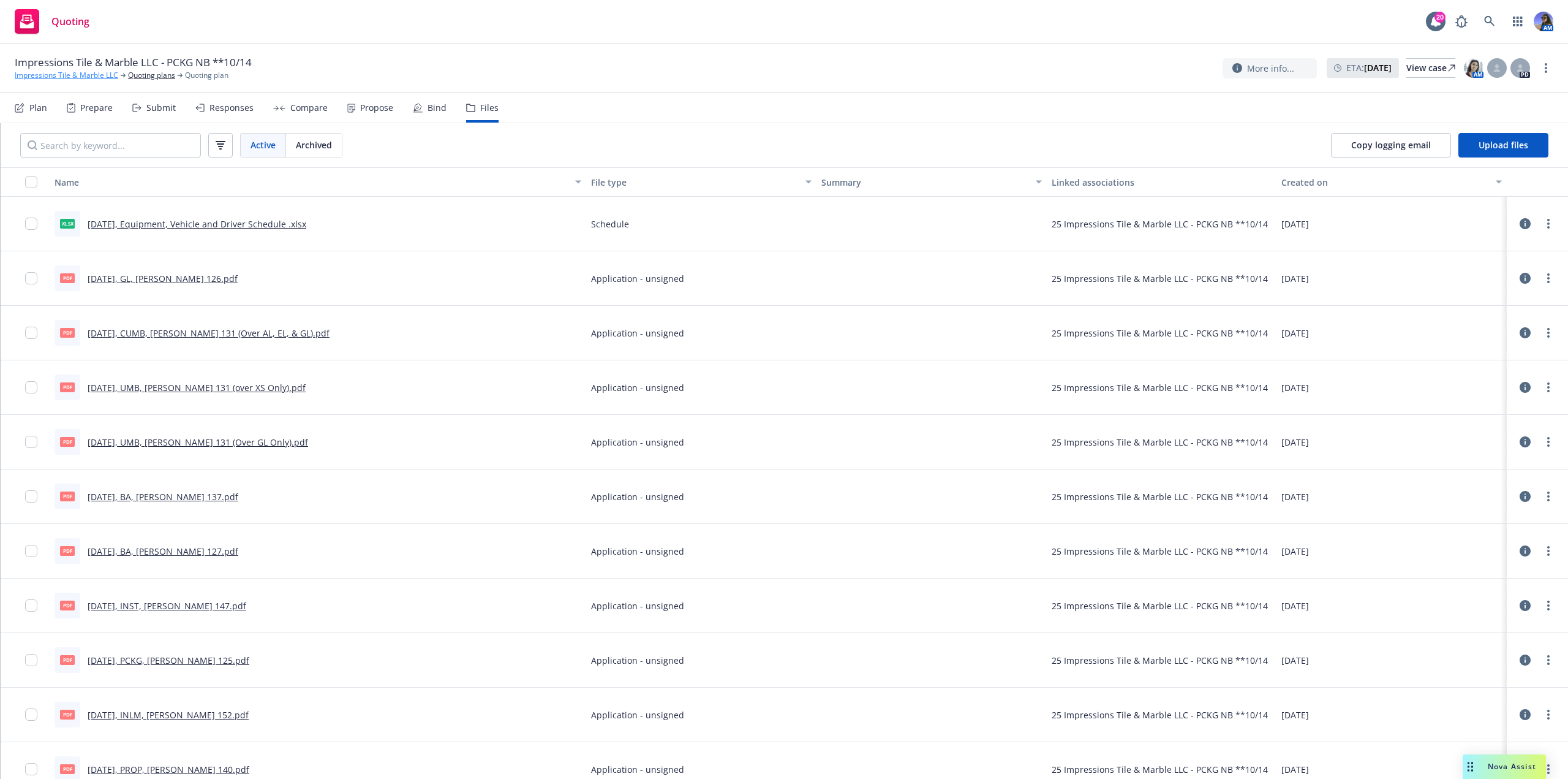
click at [66, 79] on link "Impressions Tile & Marble LLC" at bounding box center [66, 75] width 103 height 11
click at [150, 766] on link "[DATE], PROP, [PERSON_NAME] 140.pdf" at bounding box center [167, 768] width 161 height 12
click at [216, 221] on link "[DATE], Equipment, Vehicle and Driver Schedule .xlsx" at bounding box center [196, 224] width 218 height 12
